Goal: Find contact information: Find contact information

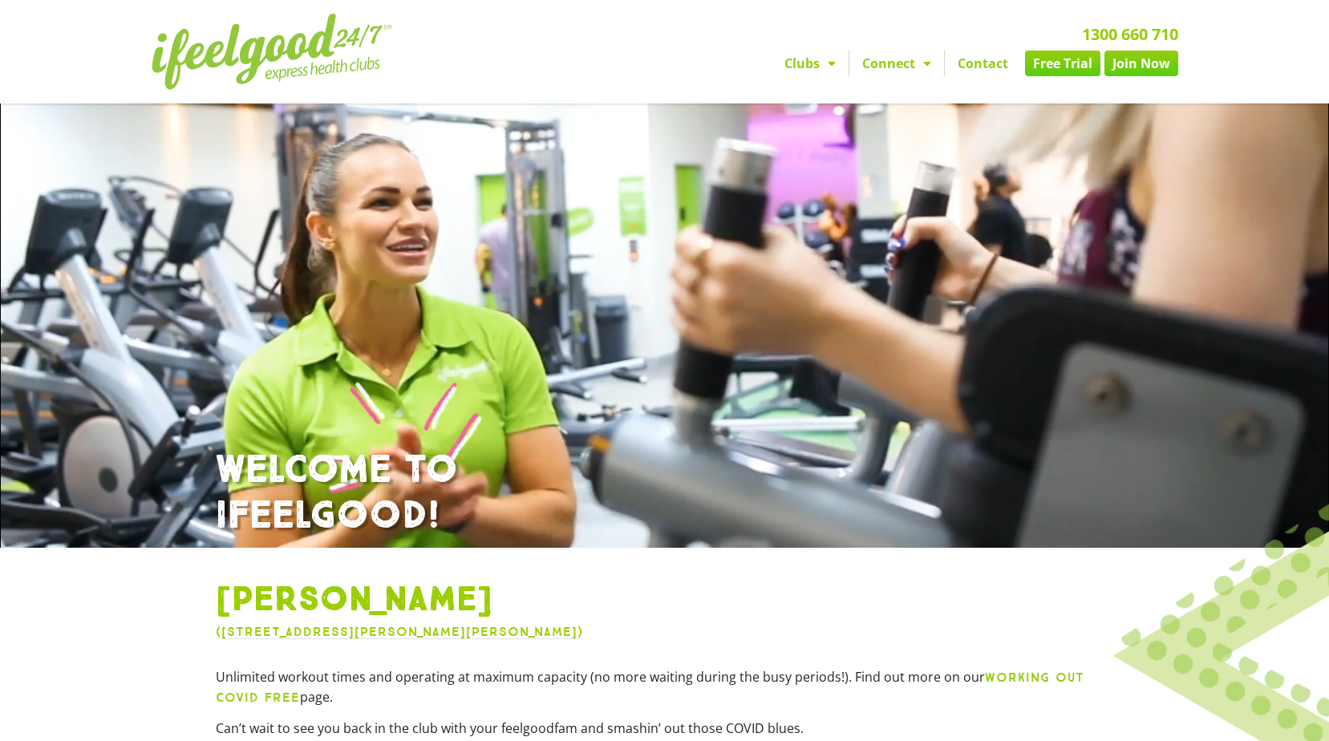
click at [982, 63] on link "Contact" at bounding box center [983, 64] width 76 height 26
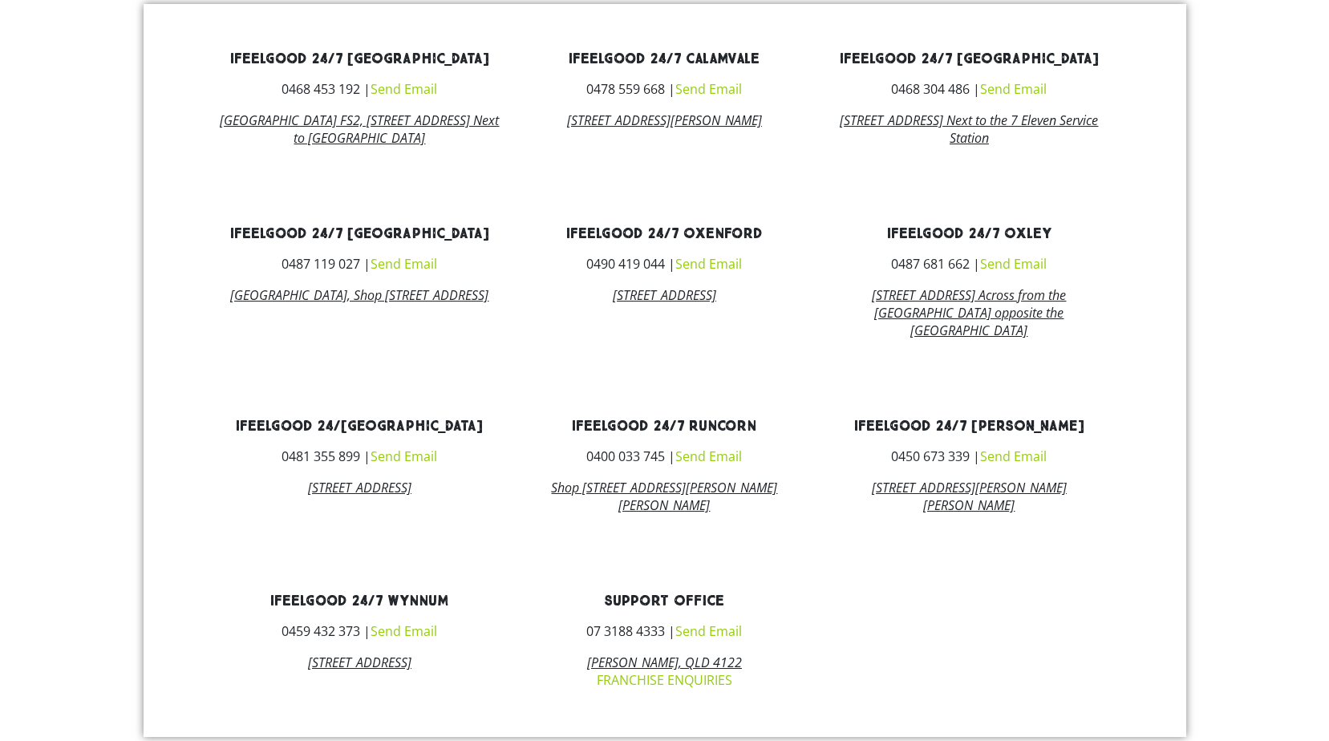
scroll to position [802, 0]
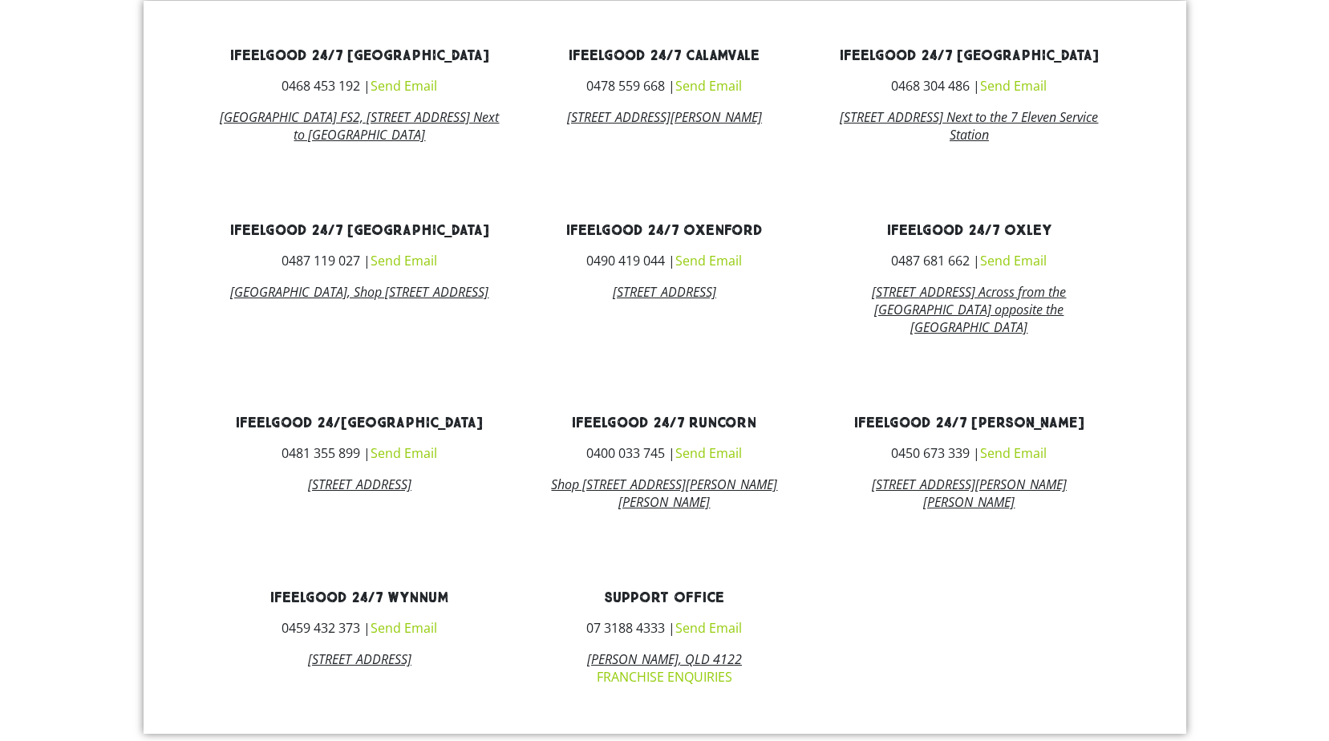
click at [957, 432] on link "ifeelgood 24/7 [PERSON_NAME]" at bounding box center [969, 423] width 230 height 18
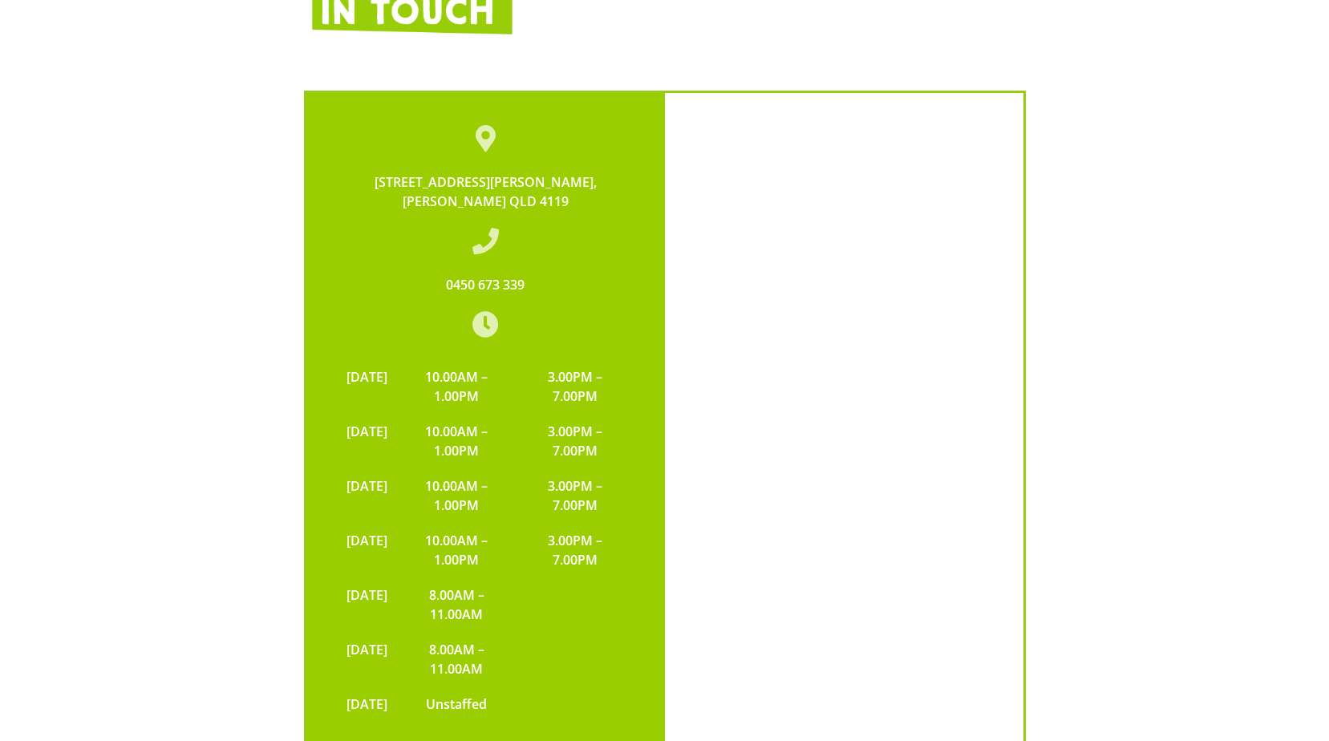
scroll to position [3717, 0]
